Goal: Book appointment/travel/reservation

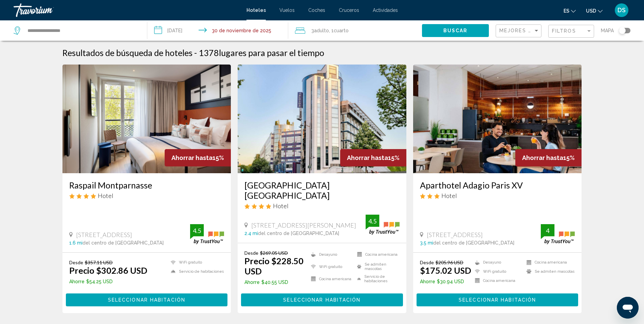
click at [197, 29] on input "**********" at bounding box center [218, 31] width 143 height 22
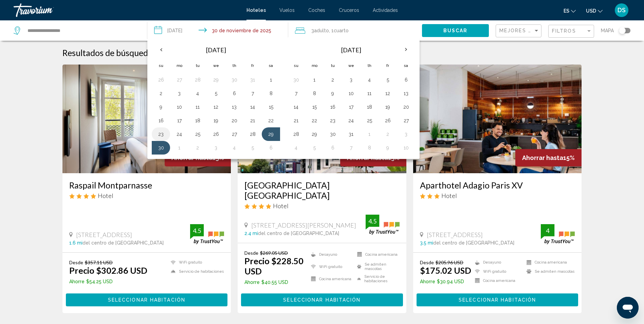
click at [165, 135] on button "23" at bounding box center [161, 134] width 11 height 10
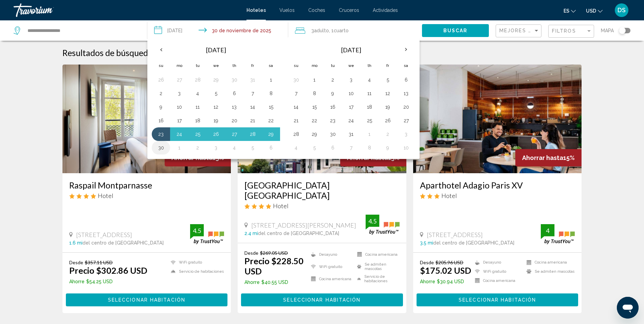
click at [163, 142] on td "30" at bounding box center [161, 148] width 18 height 14
click at [163, 147] on button "30" at bounding box center [161, 148] width 11 height 10
type input "**********"
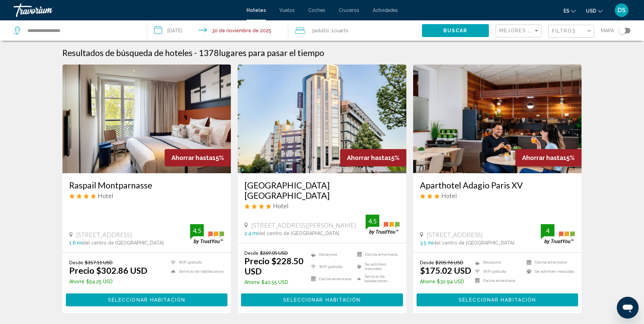
click at [375, 29] on div "3 Adulto Adulto , 1 Cuarto habitaciones" at bounding box center [358, 31] width 127 height 10
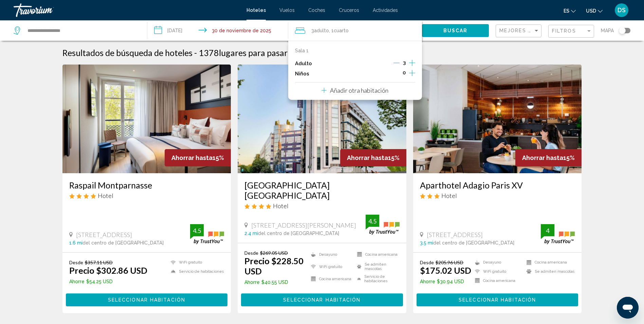
click at [412, 75] on icon "Incrementar elementos secundarios" at bounding box center [412, 73] width 6 height 8
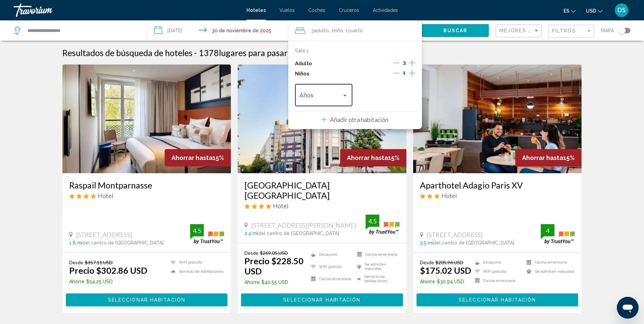
click at [340, 96] on span "Viajeros: 3 adultos, 1 niño" at bounding box center [321, 96] width 42 height 7
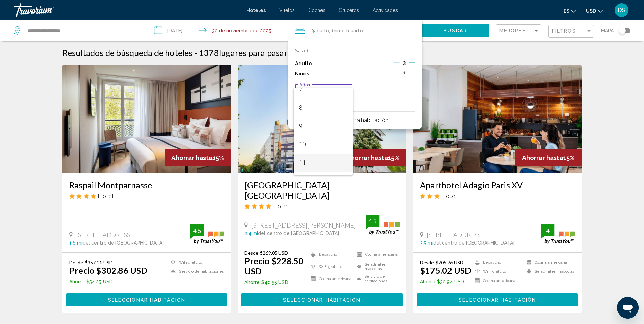
scroll to position [170, 0]
click at [325, 146] on span "12" at bounding box center [323, 147] width 48 height 18
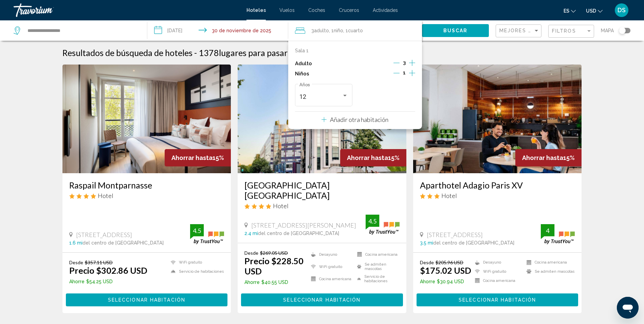
click at [447, 34] on button "Buscar" at bounding box center [455, 30] width 67 height 13
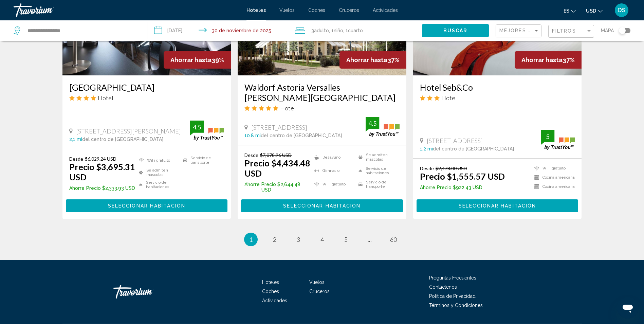
scroll to position [869, 0]
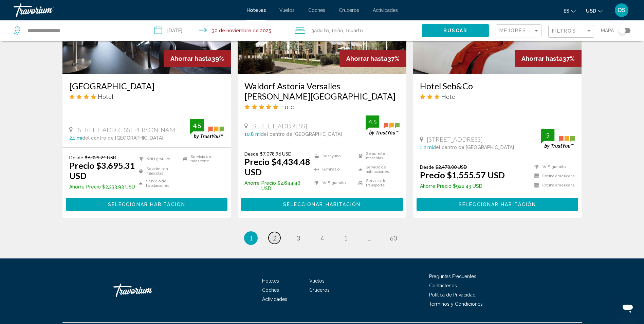
click at [276, 234] on span "2" at bounding box center [274, 237] width 3 height 7
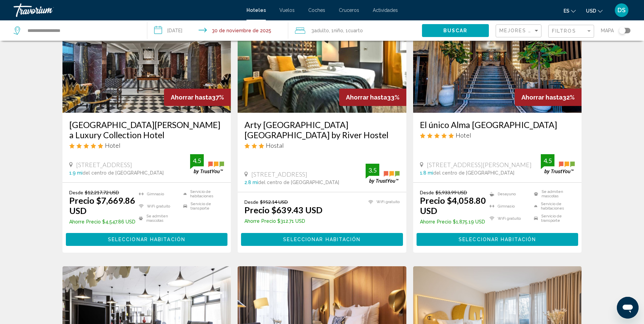
scroll to position [68, 0]
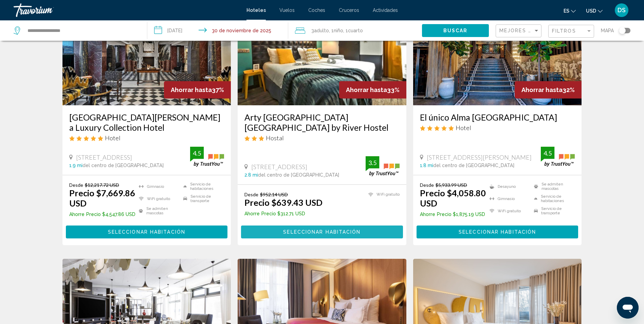
click at [315, 234] on span "Seleccionar habitación" at bounding box center [321, 232] width 77 height 5
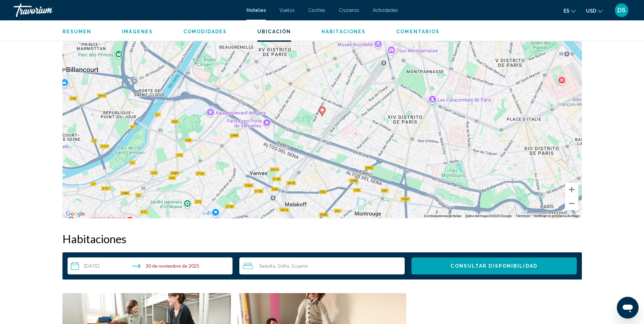
scroll to position [577, 0]
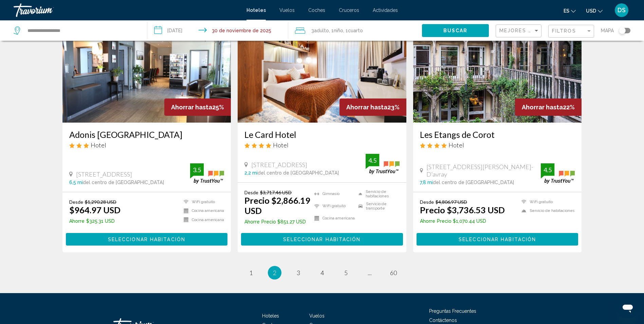
scroll to position [869, 0]
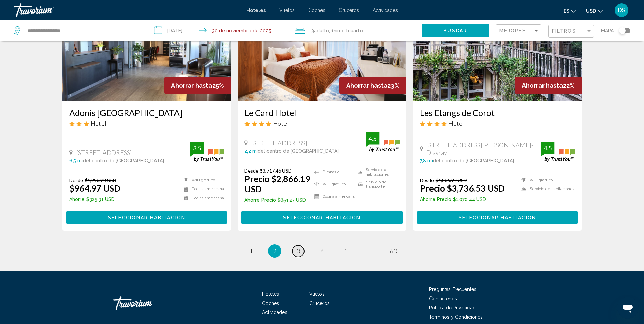
click at [300, 247] on span "3" at bounding box center [298, 250] width 3 height 7
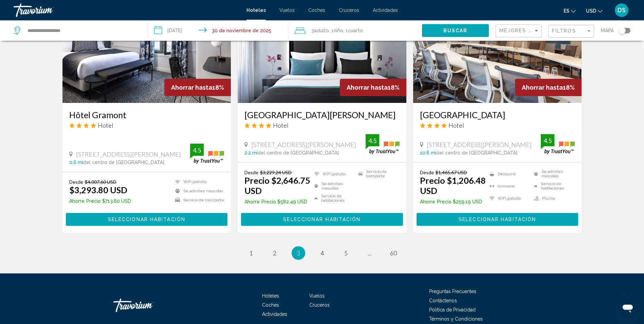
scroll to position [869, 0]
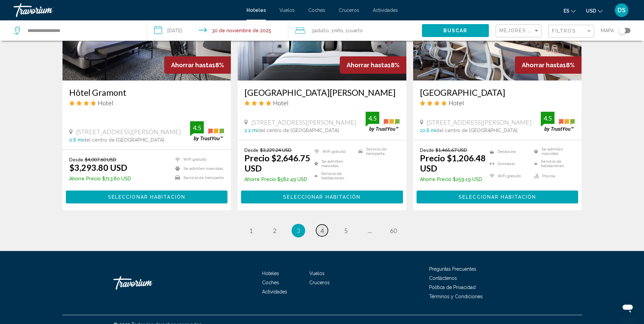
click at [321, 227] on span "4" at bounding box center [322, 230] width 3 height 7
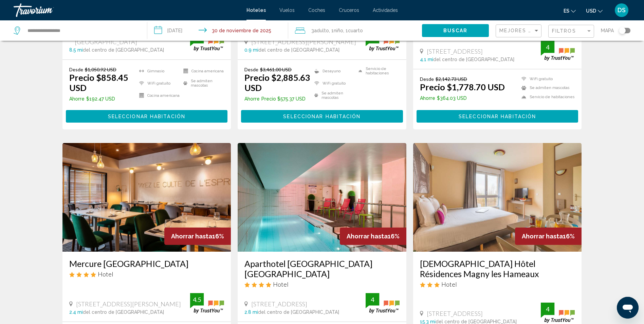
scroll to position [68, 0]
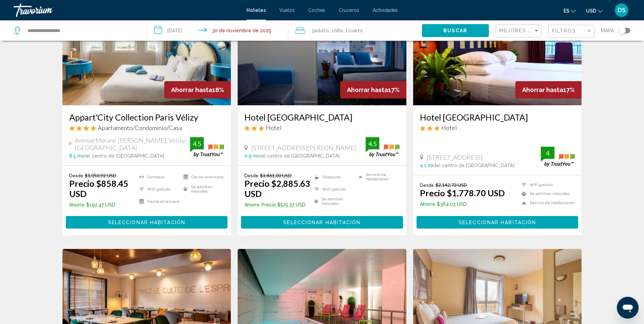
click at [181, 223] on span "Seleccionar habitación" at bounding box center [146, 222] width 77 height 5
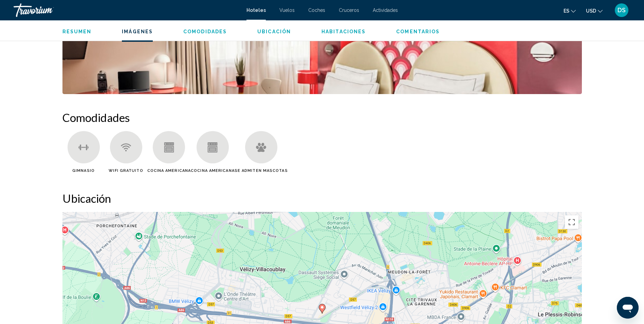
scroll to position [441, 0]
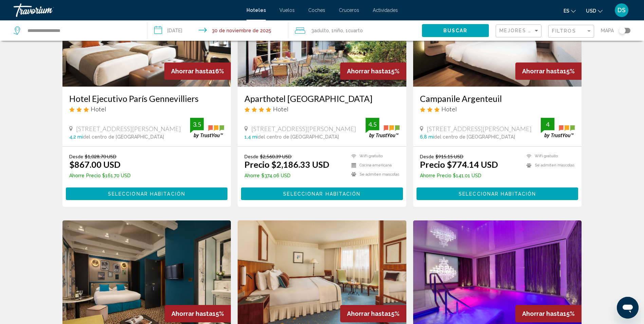
scroll to position [611, 0]
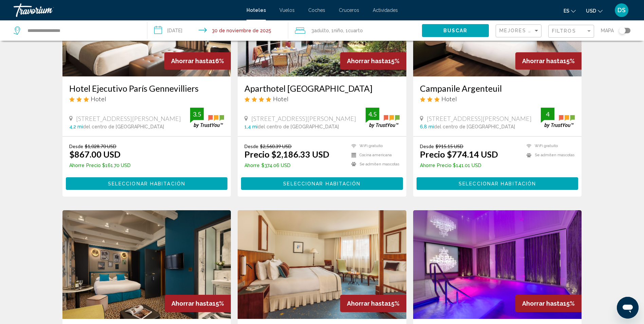
click at [455, 184] on button "Seleccionar habitación" at bounding box center [498, 183] width 162 height 13
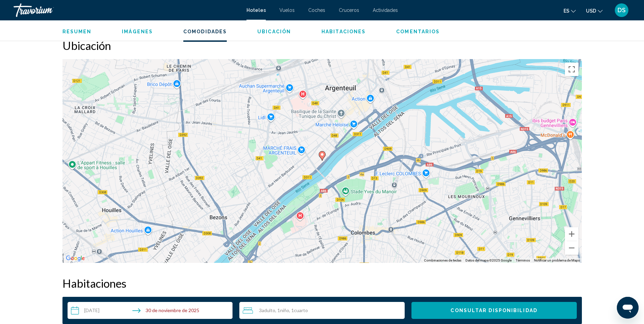
scroll to position [578, 0]
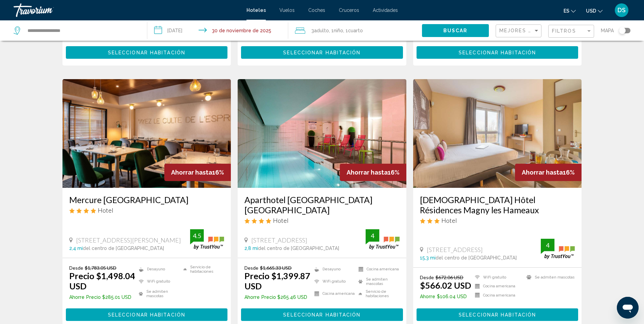
scroll to position [272, 0]
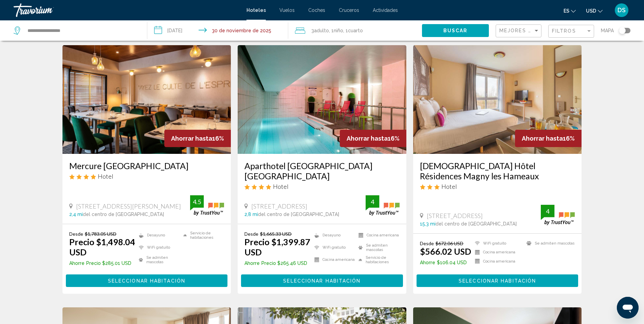
click at [494, 279] on span "Seleccionar habitación" at bounding box center [497, 280] width 77 height 5
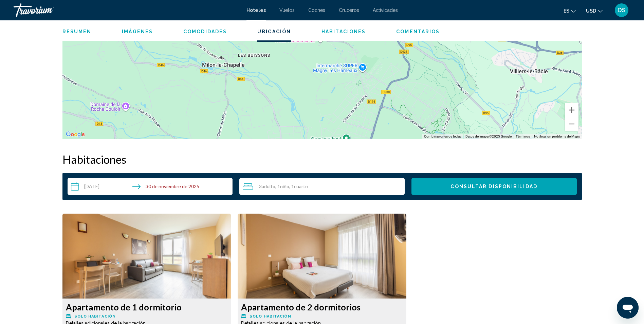
scroll to position [747, 0]
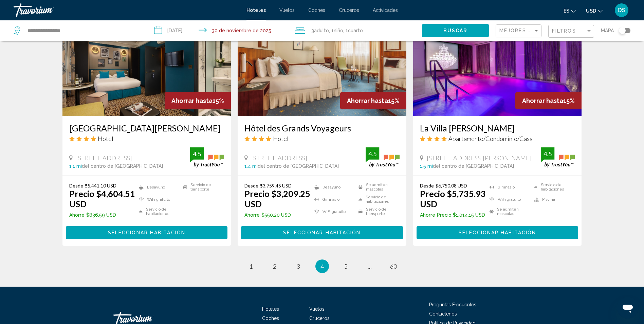
scroll to position [815, 0]
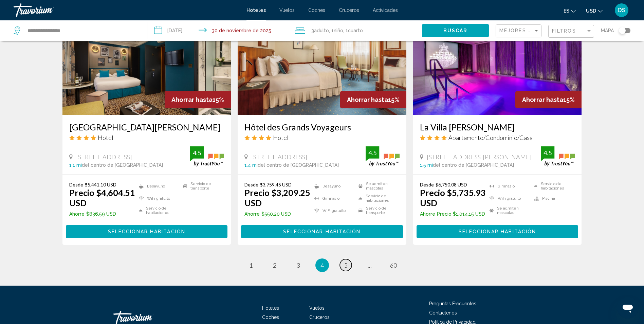
click at [347, 263] on span "5" at bounding box center [345, 264] width 3 height 7
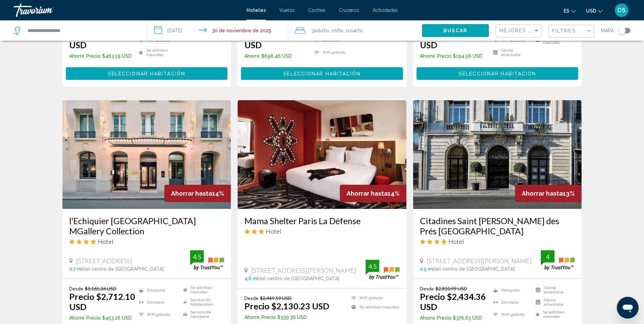
scroll to position [815, 0]
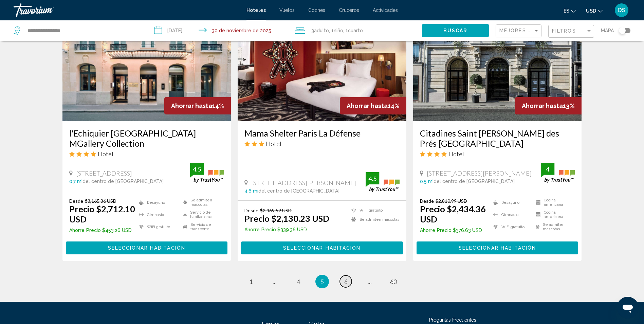
click at [341, 275] on link "página 6" at bounding box center [346, 281] width 12 height 12
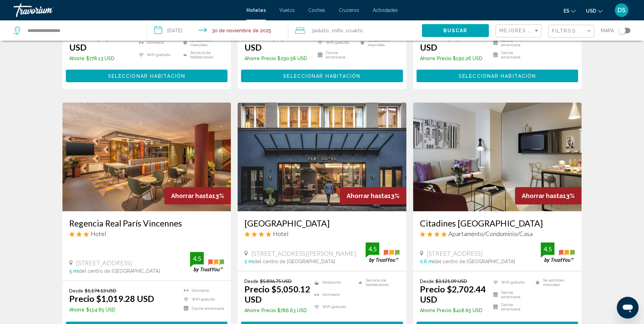
scroll to position [815, 0]
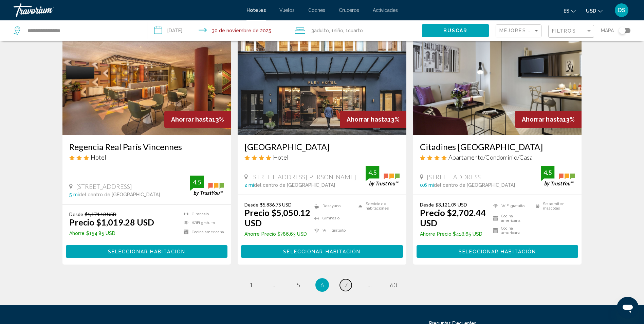
click at [348, 279] on link "página 7" at bounding box center [346, 285] width 12 height 12
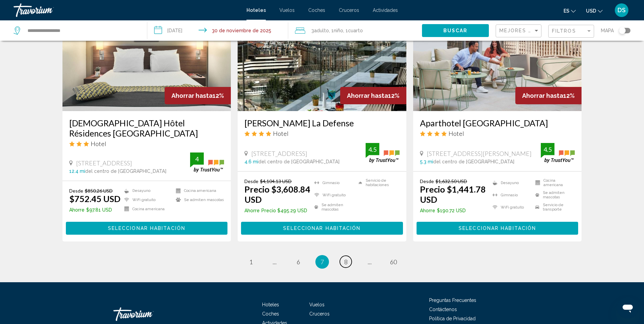
scroll to position [859, 0]
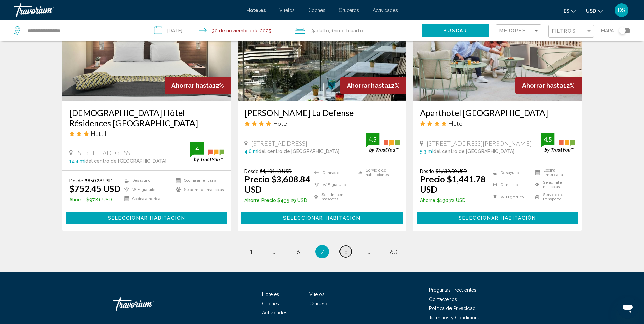
click at [345, 248] on span "8" at bounding box center [345, 251] width 3 height 7
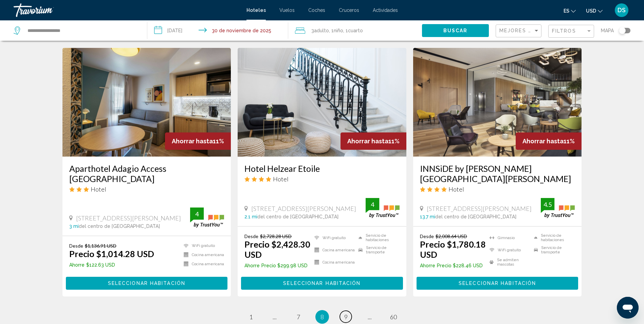
scroll to position [849, 0]
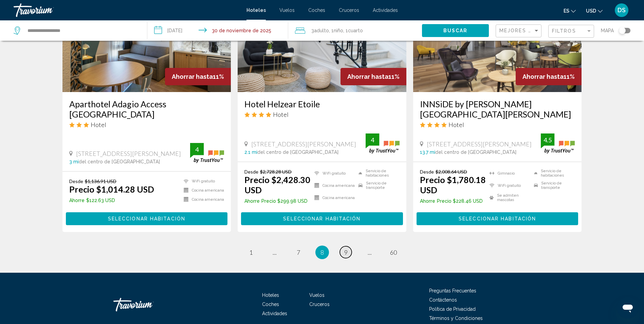
click at [341, 250] on link "página 9" at bounding box center [346, 252] width 12 height 12
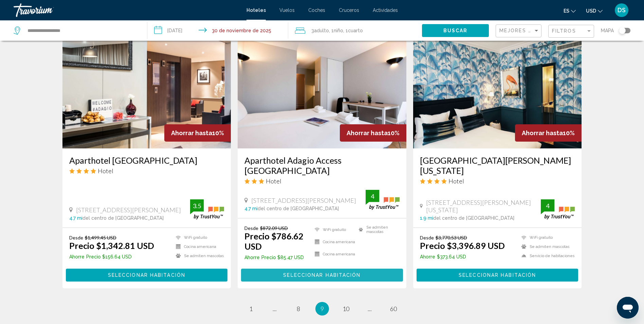
click at [329, 273] on span "Seleccionar habitación" at bounding box center [321, 275] width 77 height 5
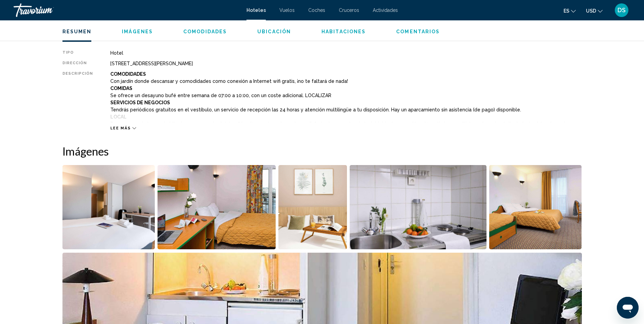
scroll to position [225, 0]
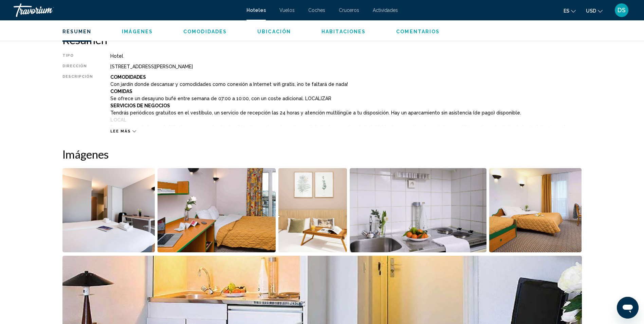
click at [231, 216] on img "Abrir control deslizante de imagen a pantalla completa" at bounding box center [217, 210] width 118 height 84
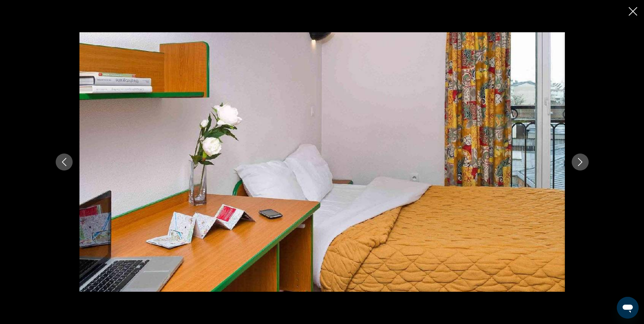
click at [589, 161] on div "Contenido principal" at bounding box center [322, 161] width 547 height 259
click at [578, 162] on icon "Siguiente imagen" at bounding box center [580, 162] width 8 height 8
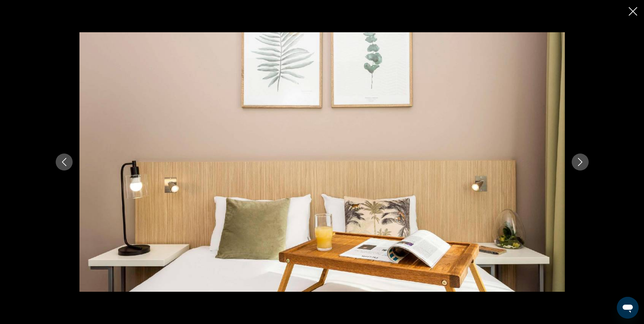
click at [579, 162] on icon "Siguiente imagen" at bounding box center [580, 162] width 8 height 8
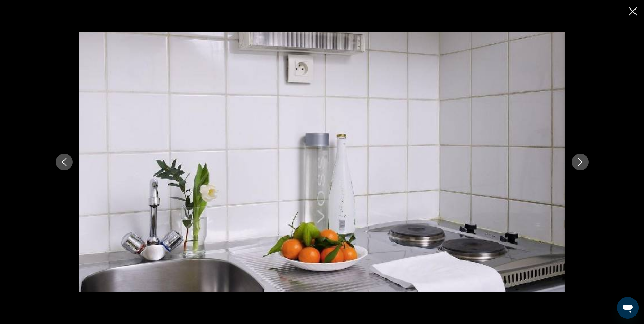
click at [579, 162] on icon "Siguiente imagen" at bounding box center [580, 162] width 8 height 8
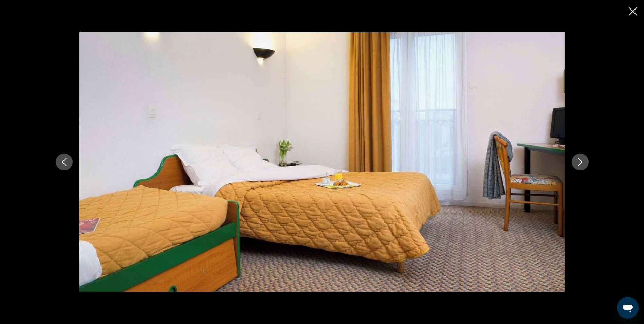
click at [579, 162] on icon "Siguiente imagen" at bounding box center [580, 162] width 8 height 8
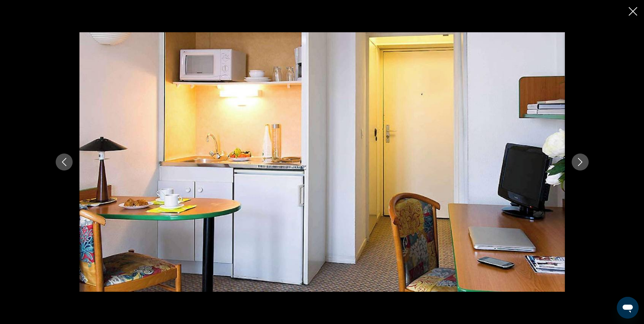
click at [579, 162] on icon "Siguiente imagen" at bounding box center [580, 162] width 8 height 8
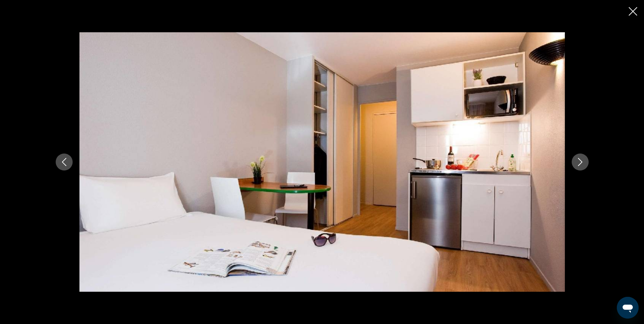
click at [579, 162] on icon "Siguiente imagen" at bounding box center [580, 162] width 8 height 8
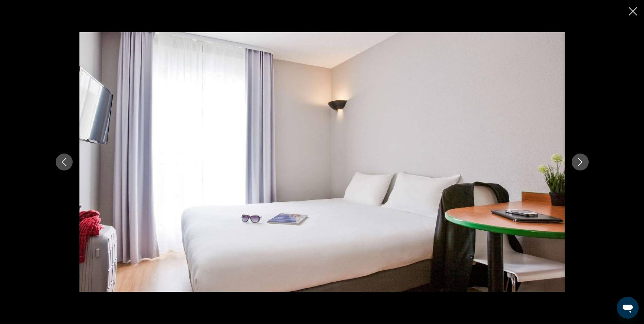
click at [579, 162] on icon "Siguiente imagen" at bounding box center [580, 162] width 8 height 8
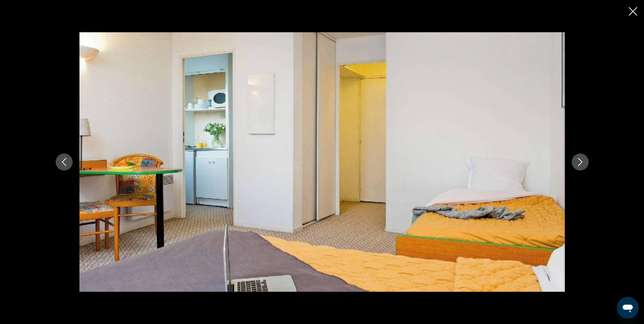
click at [628, 10] on div "Contenido principal" at bounding box center [322, 162] width 644 height 324
click at [632, 11] on icon "Cerrar presentación de diapositivas" at bounding box center [633, 11] width 8 height 8
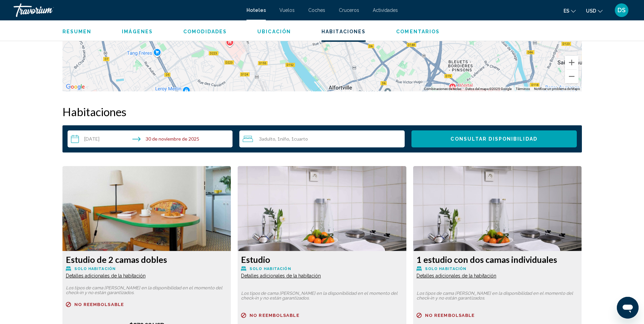
scroll to position [735, 0]
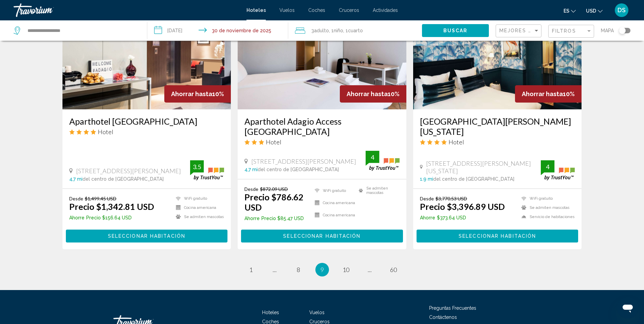
scroll to position [880, 0]
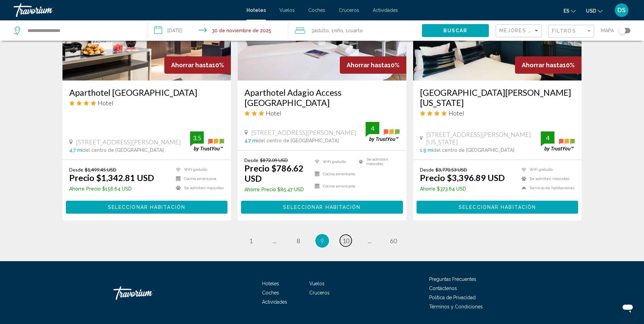
click at [349, 237] on span "10" at bounding box center [346, 240] width 7 height 7
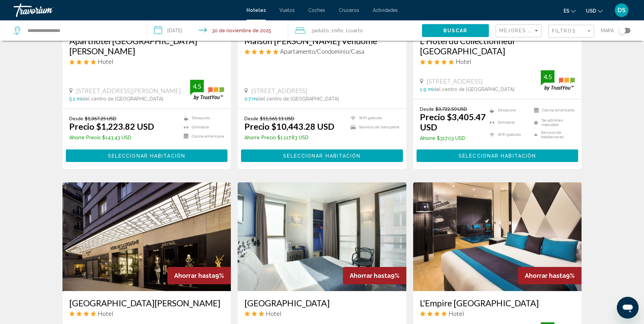
scroll to position [815, 0]
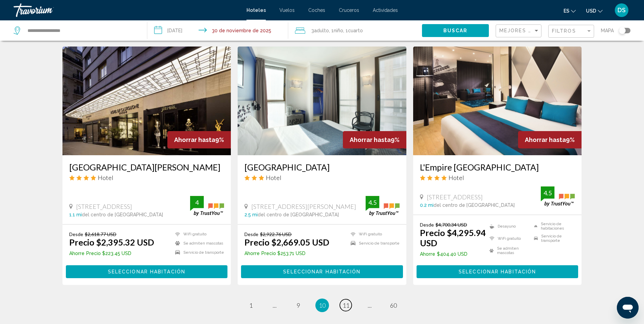
click at [343, 302] on span "11" at bounding box center [346, 305] width 7 height 7
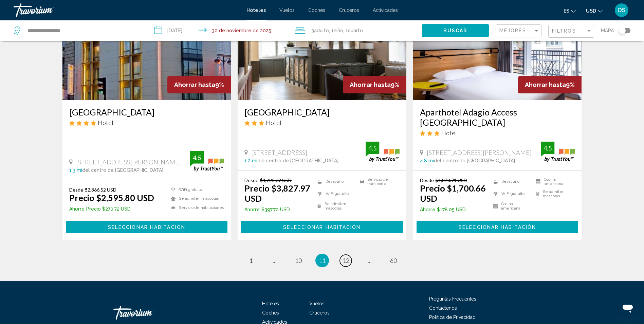
scroll to position [879, 0]
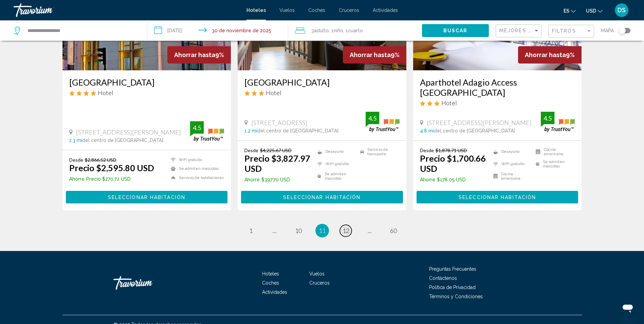
click at [346, 227] on span "12" at bounding box center [346, 230] width 7 height 7
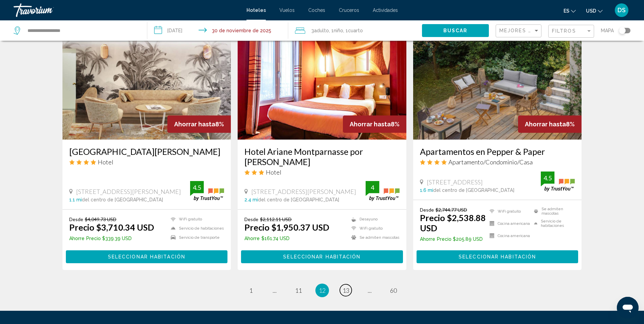
scroll to position [863, 0]
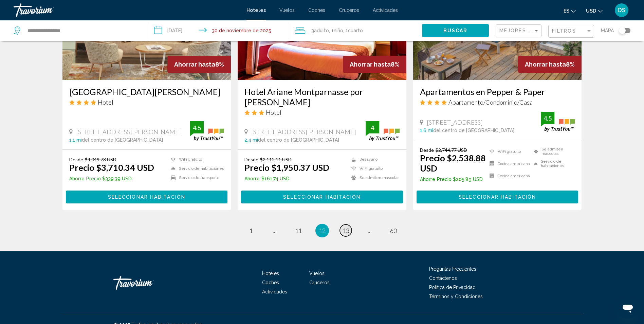
click at [345, 227] on span "13" at bounding box center [346, 230] width 7 height 7
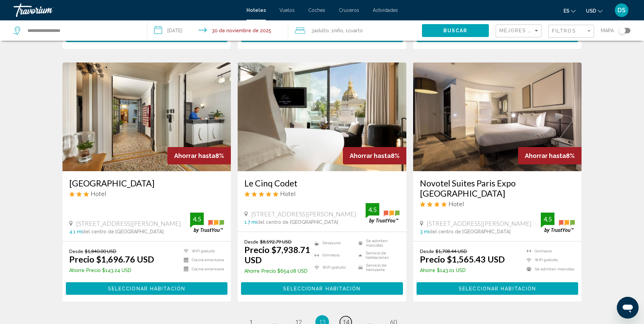
scroll to position [849, 0]
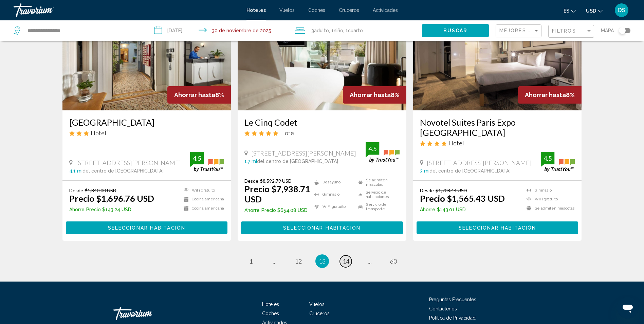
click at [345, 257] on span "14" at bounding box center [346, 260] width 7 height 7
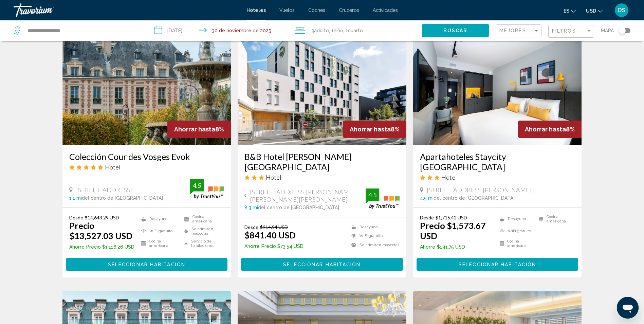
scroll to position [272, 0]
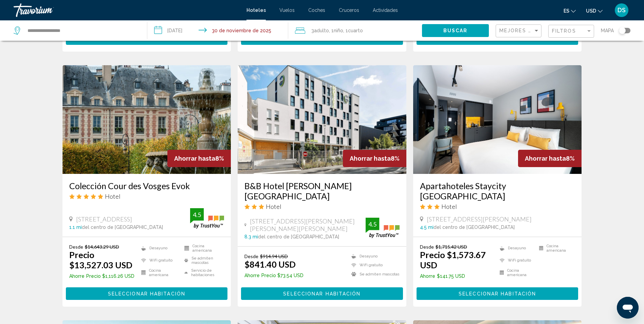
click at [341, 291] on span "Seleccionar habitación" at bounding box center [321, 293] width 77 height 5
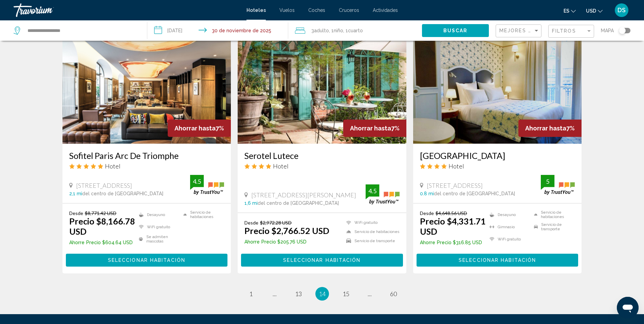
scroll to position [869, 0]
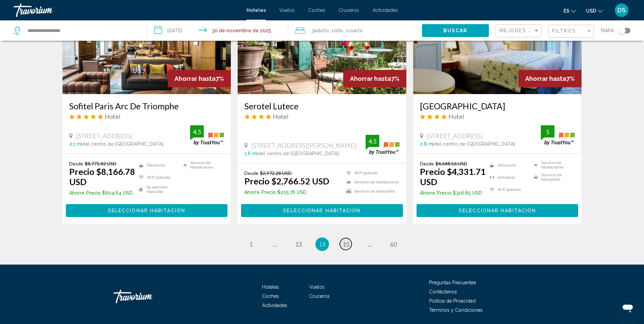
click at [343, 240] on span "15" at bounding box center [346, 243] width 7 height 7
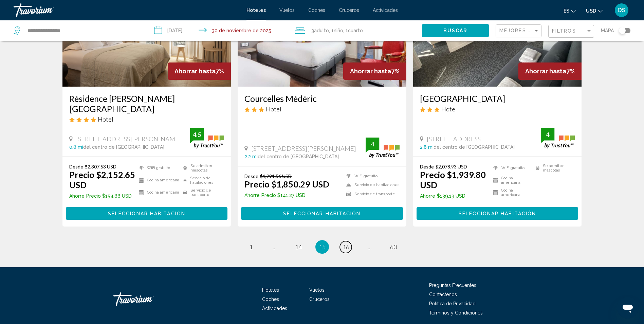
scroll to position [869, 0]
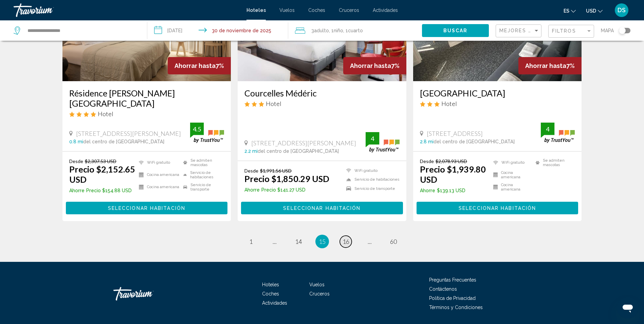
click at [347, 238] on span "16" at bounding box center [346, 241] width 7 height 7
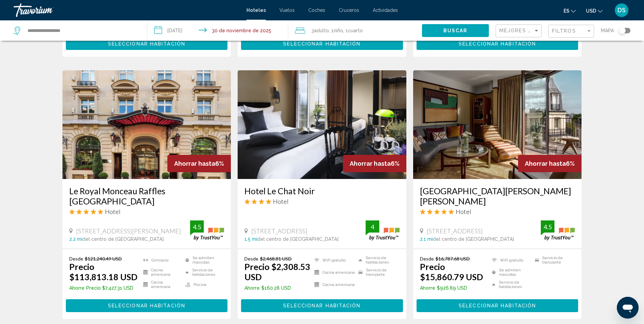
scroll to position [879, 0]
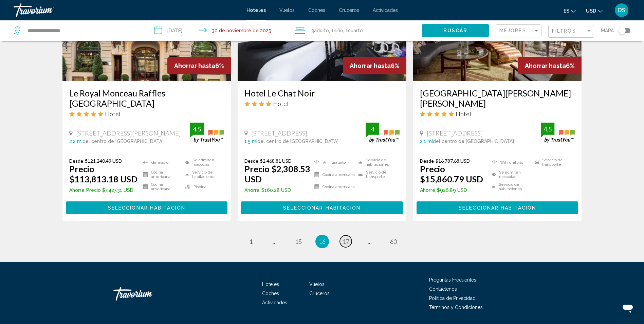
click at [343, 238] on span "17" at bounding box center [346, 241] width 7 height 7
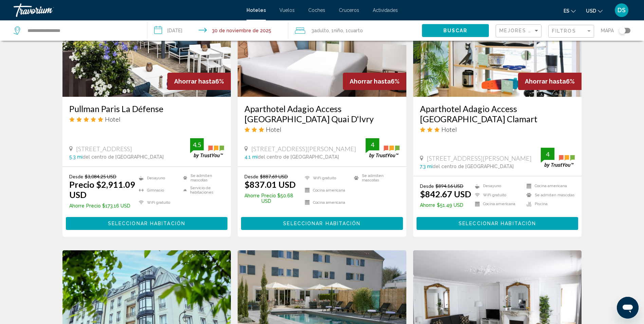
scroll to position [306, 0]
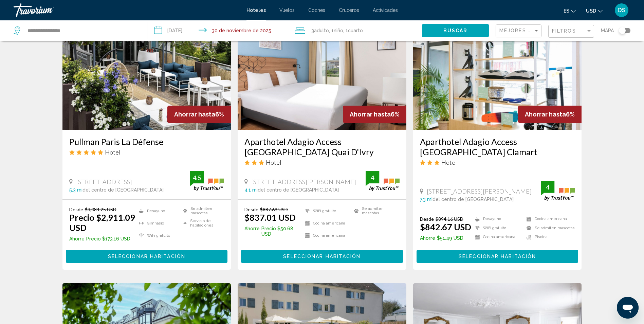
click at [476, 257] on span "Seleccionar habitación" at bounding box center [497, 256] width 77 height 5
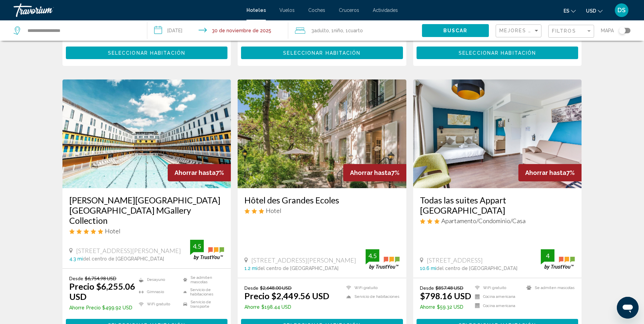
scroll to position [271, 0]
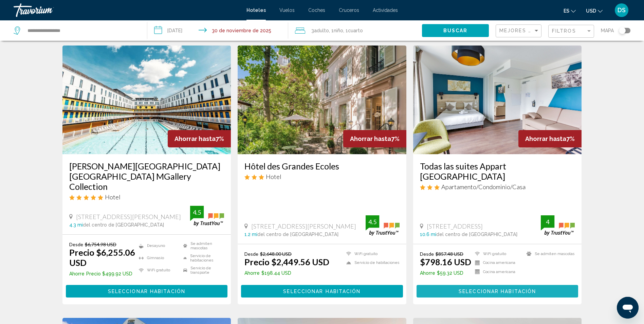
click at [467, 289] on span "Seleccionar habitación" at bounding box center [497, 291] width 77 height 5
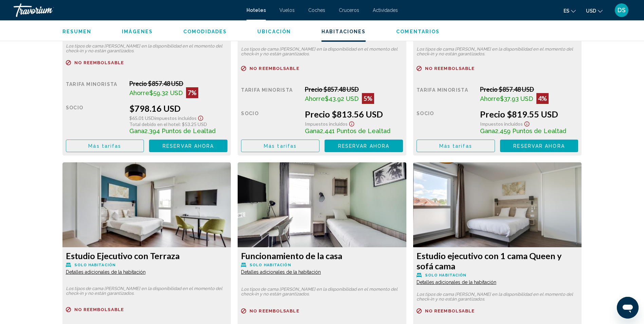
scroll to position [934, 0]
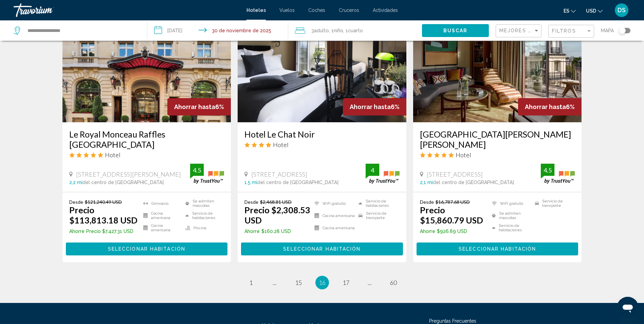
scroll to position [879, 0]
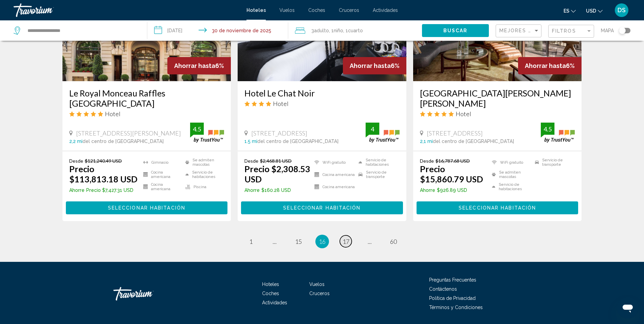
click at [347, 238] on span "17" at bounding box center [346, 241] width 7 height 7
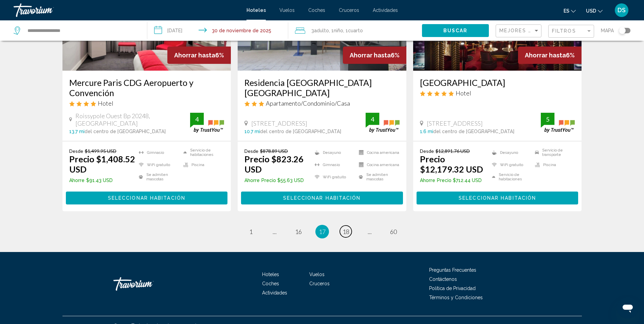
scroll to position [890, 0]
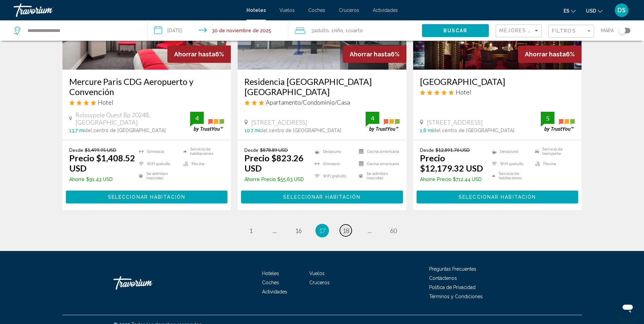
click at [345, 227] on span "18" at bounding box center [346, 230] width 7 height 7
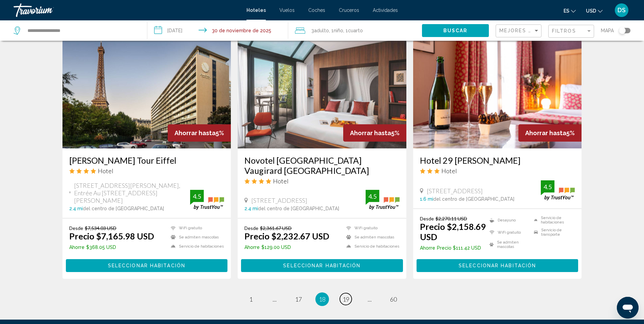
scroll to position [849, 0]
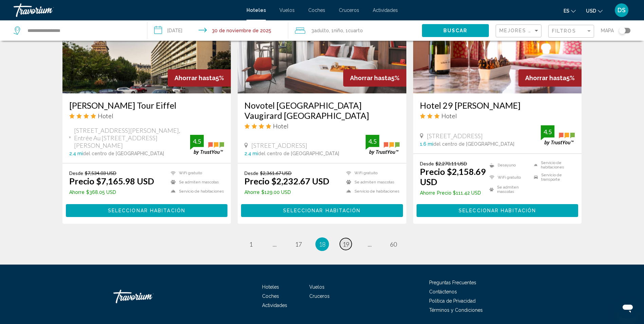
click at [345, 248] on span "19" at bounding box center [346, 243] width 7 height 7
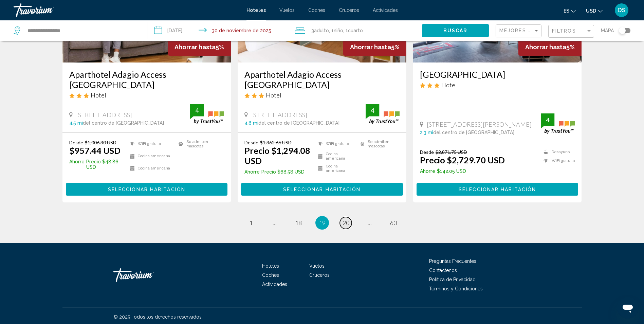
scroll to position [869, 0]
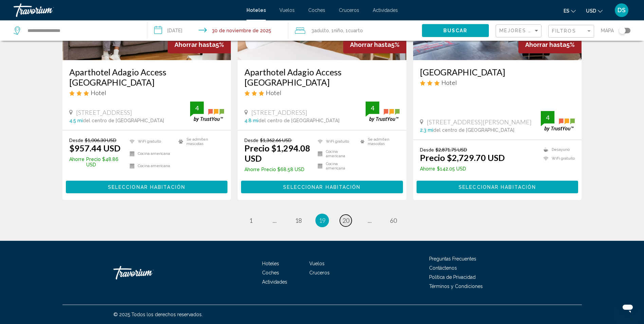
click at [344, 222] on span "20" at bounding box center [346, 220] width 7 height 7
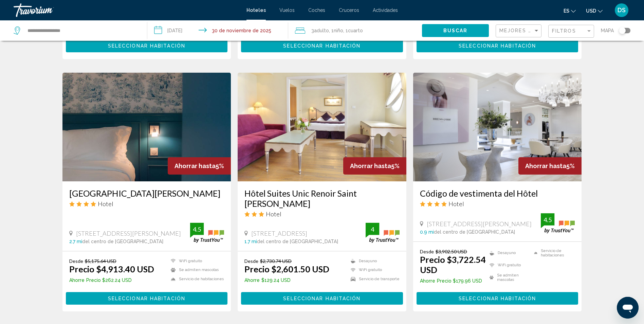
scroll to position [509, 0]
